Goal: Task Accomplishment & Management: Use online tool/utility

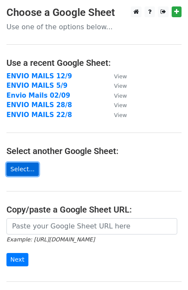
click at [21, 169] on link "Select..." at bounding box center [22, 169] width 32 height 13
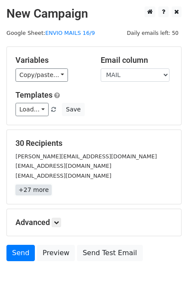
click at [38, 190] on link "+27 more" at bounding box center [33, 189] width 36 height 11
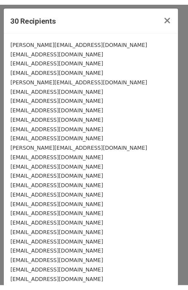
scroll to position [77, 0]
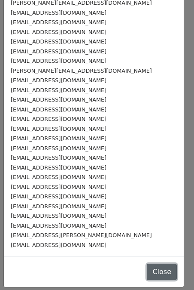
click at [147, 273] on button "Close" at bounding box center [162, 272] width 30 height 16
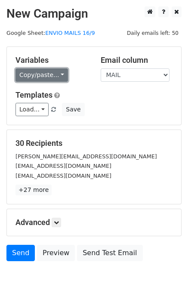
click at [24, 75] on link "Copy/paste..." at bounding box center [41, 74] width 52 height 13
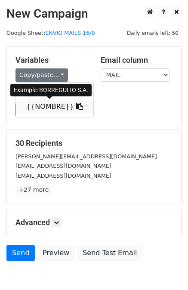
click at [38, 103] on link "{{NOMBRE}}" at bounding box center [54, 107] width 77 height 14
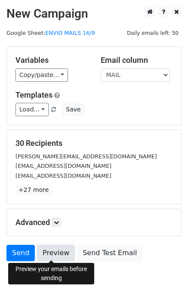
click at [53, 250] on link "Preview" at bounding box center [56, 253] width 38 height 16
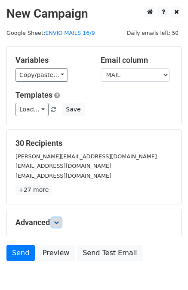
click at [59, 222] on icon at bounding box center [56, 222] width 5 height 5
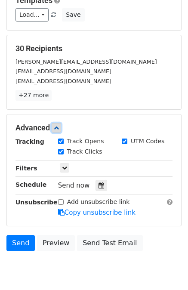
scroll to position [127, 0]
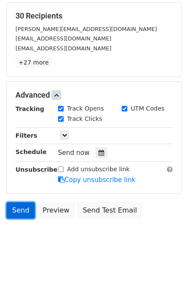
click at [25, 214] on link "Send" at bounding box center [20, 210] width 28 height 16
